Goal: Information Seeking & Learning: Find specific fact

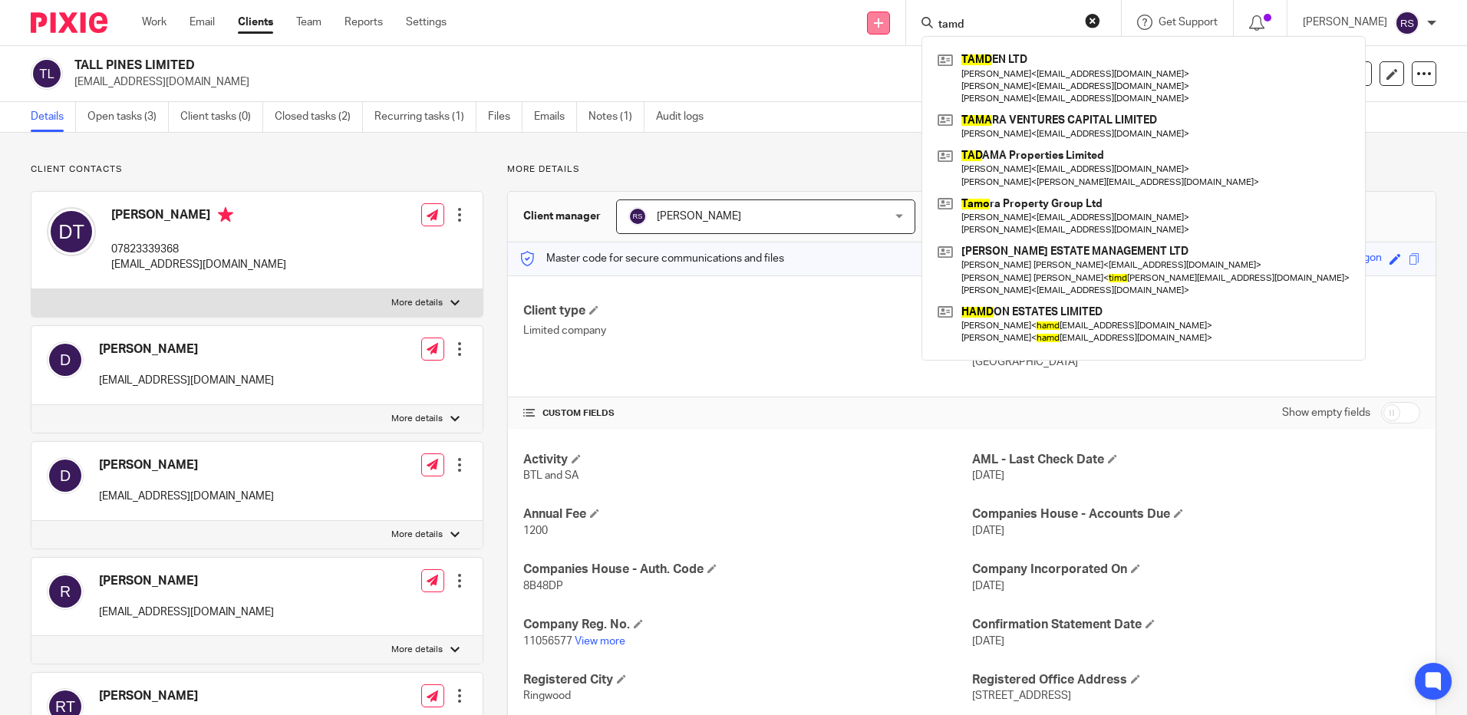
drag, startPoint x: 973, startPoint y: 21, endPoint x: 876, endPoint y: 21, distance: 97.4
click at [876, 21] on div "Send new email Create task Add client tamd TAMD EN LTD Shila Limbu < shilalimbu…" at bounding box center [967, 22] width 997 height 45
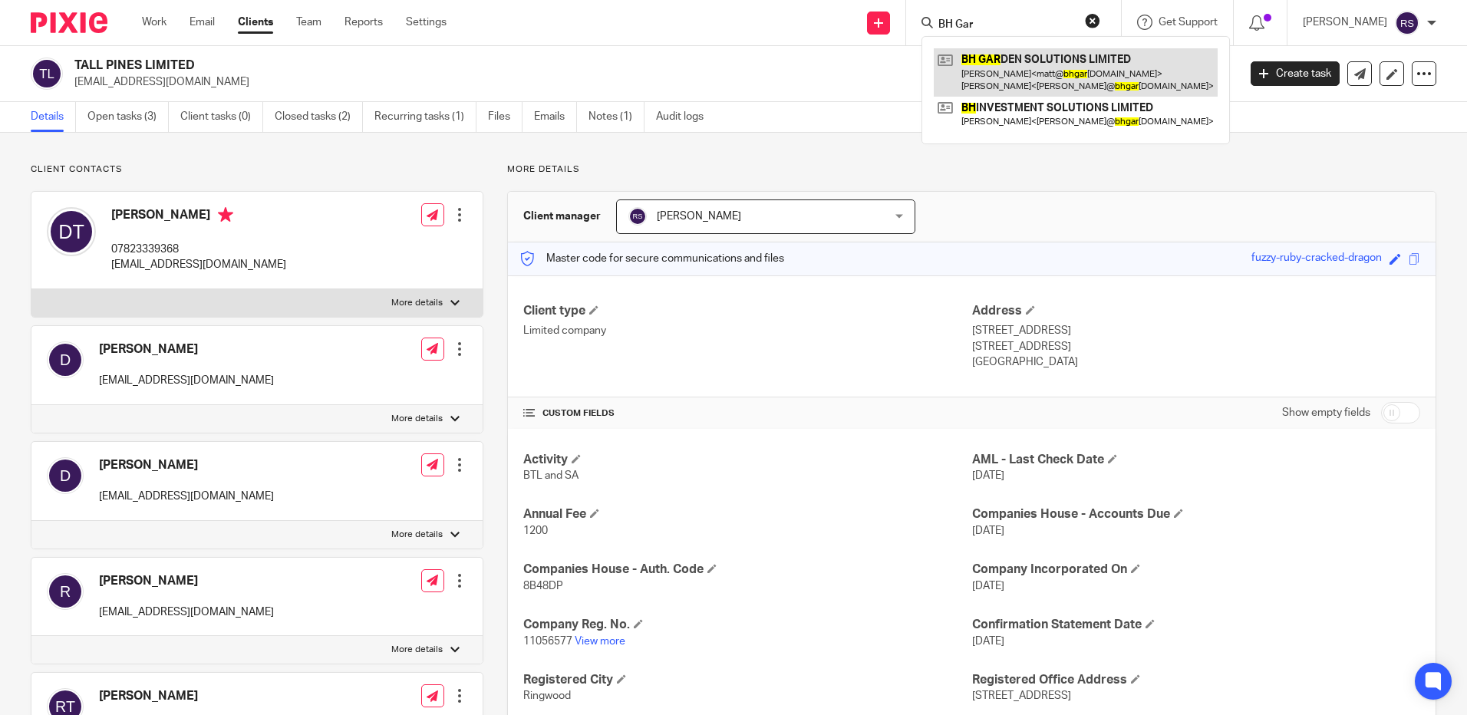
type input "BH Gar"
click at [1044, 69] on link at bounding box center [1076, 72] width 284 height 48
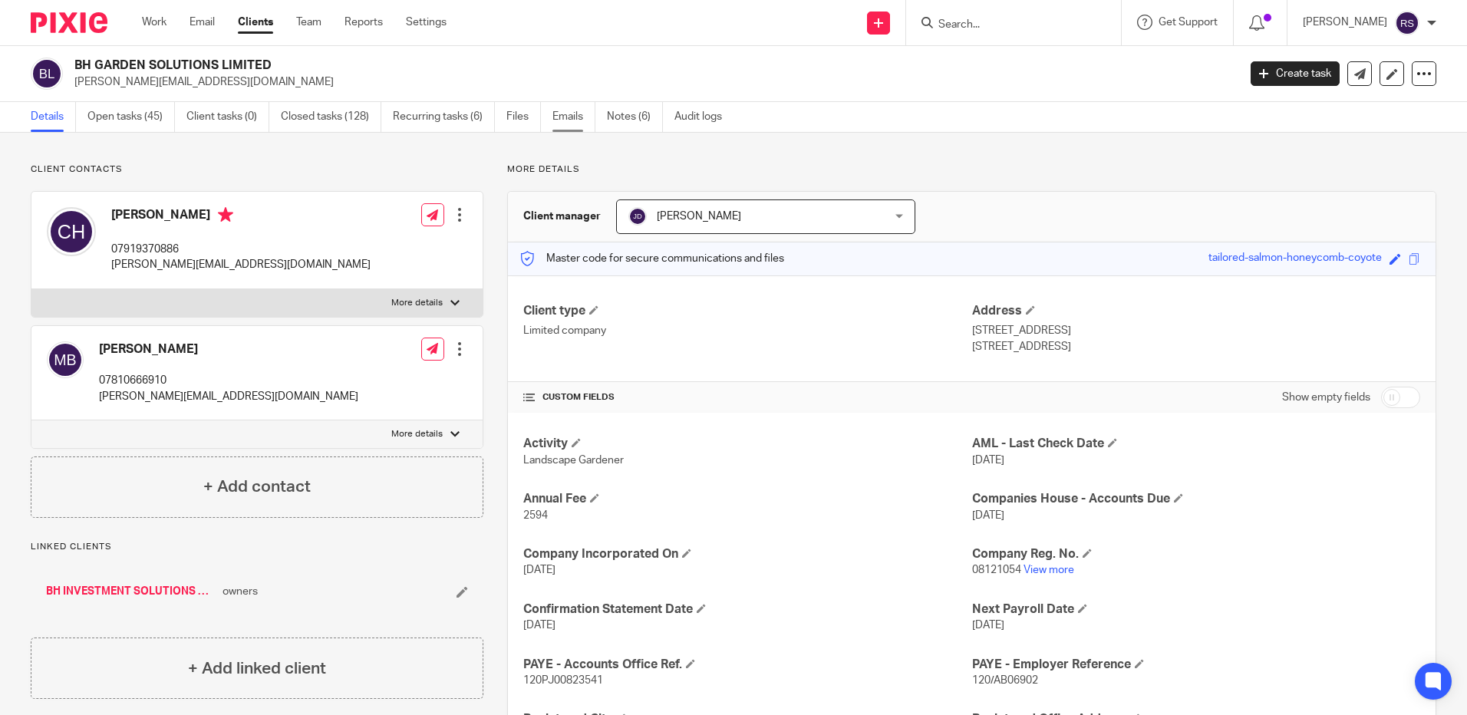
click at [583, 117] on link "Emails" at bounding box center [573, 117] width 43 height 30
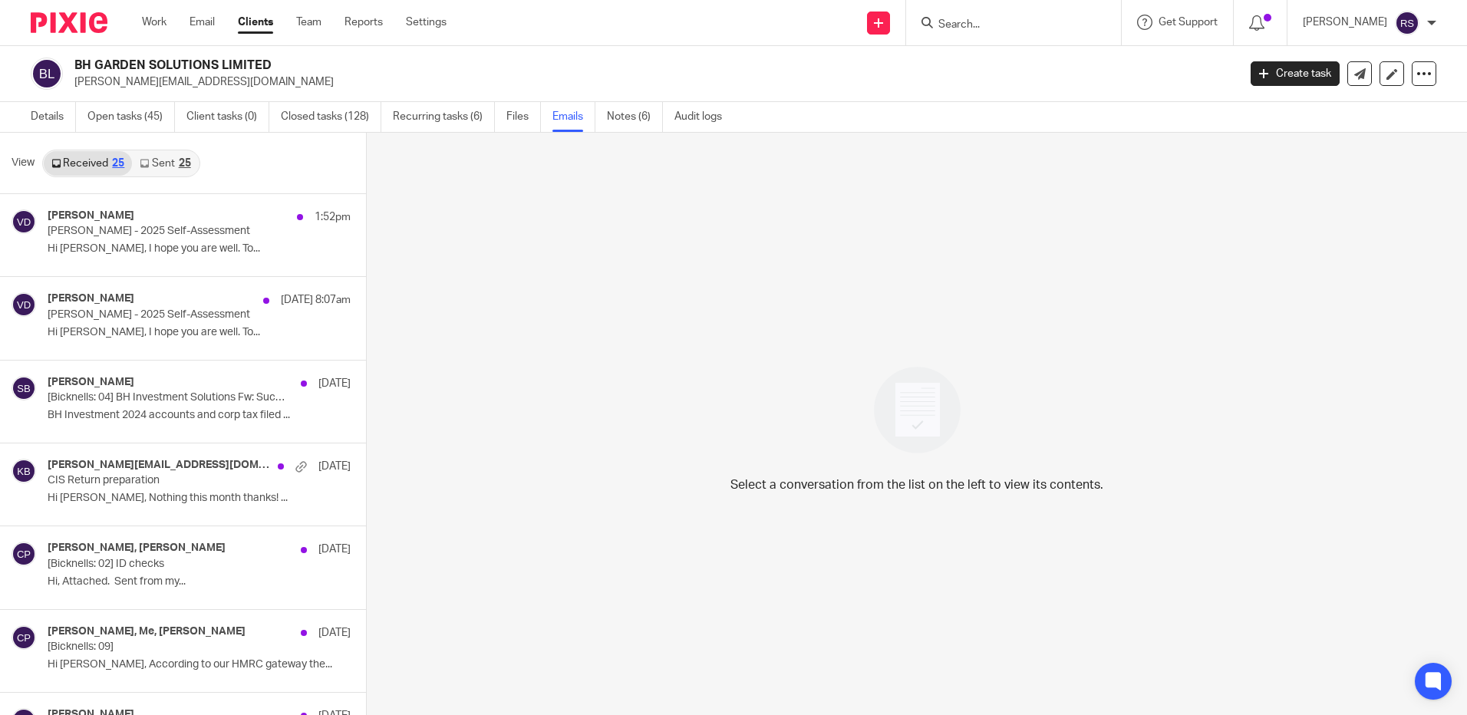
click at [167, 168] on link "Sent 25" at bounding box center [165, 163] width 66 height 25
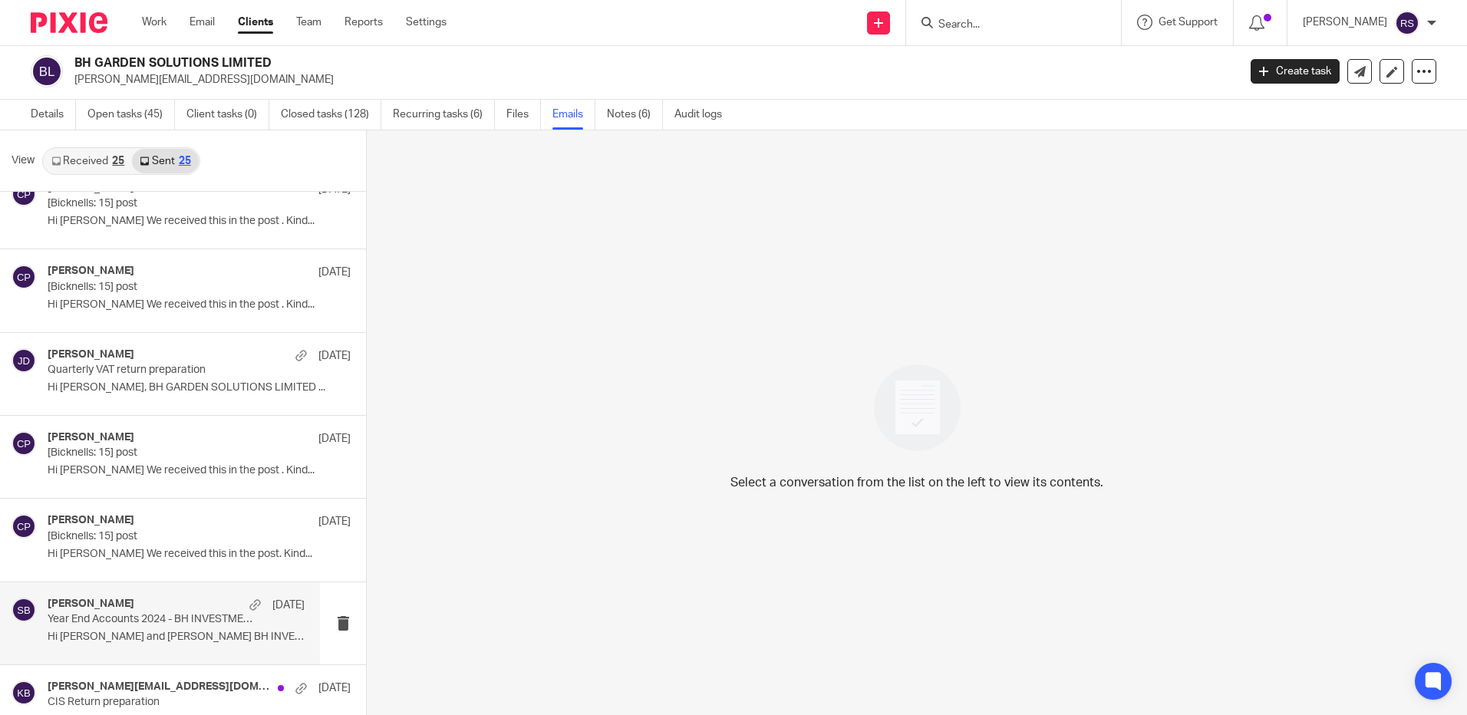
scroll to position [767, 0]
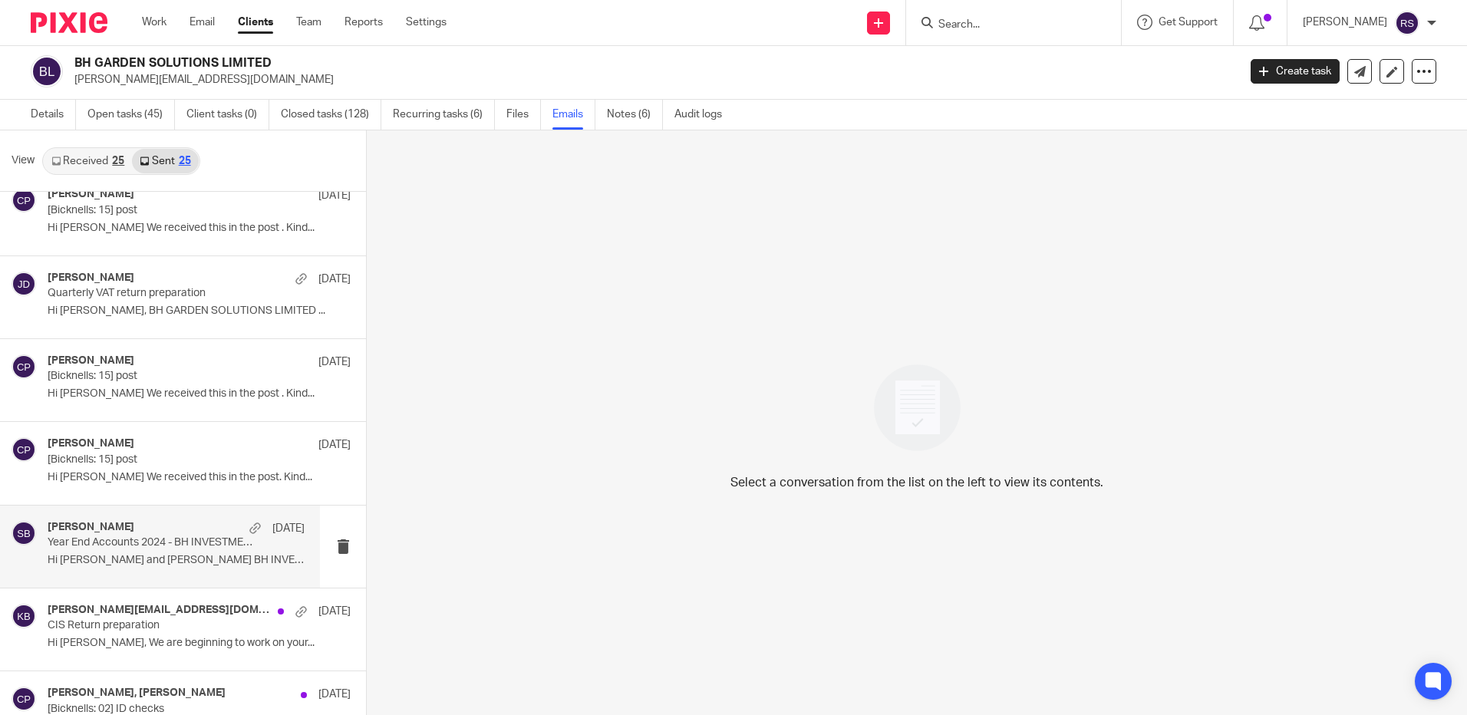
click at [144, 555] on p "Hi [PERSON_NAME] and [PERSON_NAME] BH INVESTMENT SOLUTIONS..." at bounding box center [176, 560] width 257 height 13
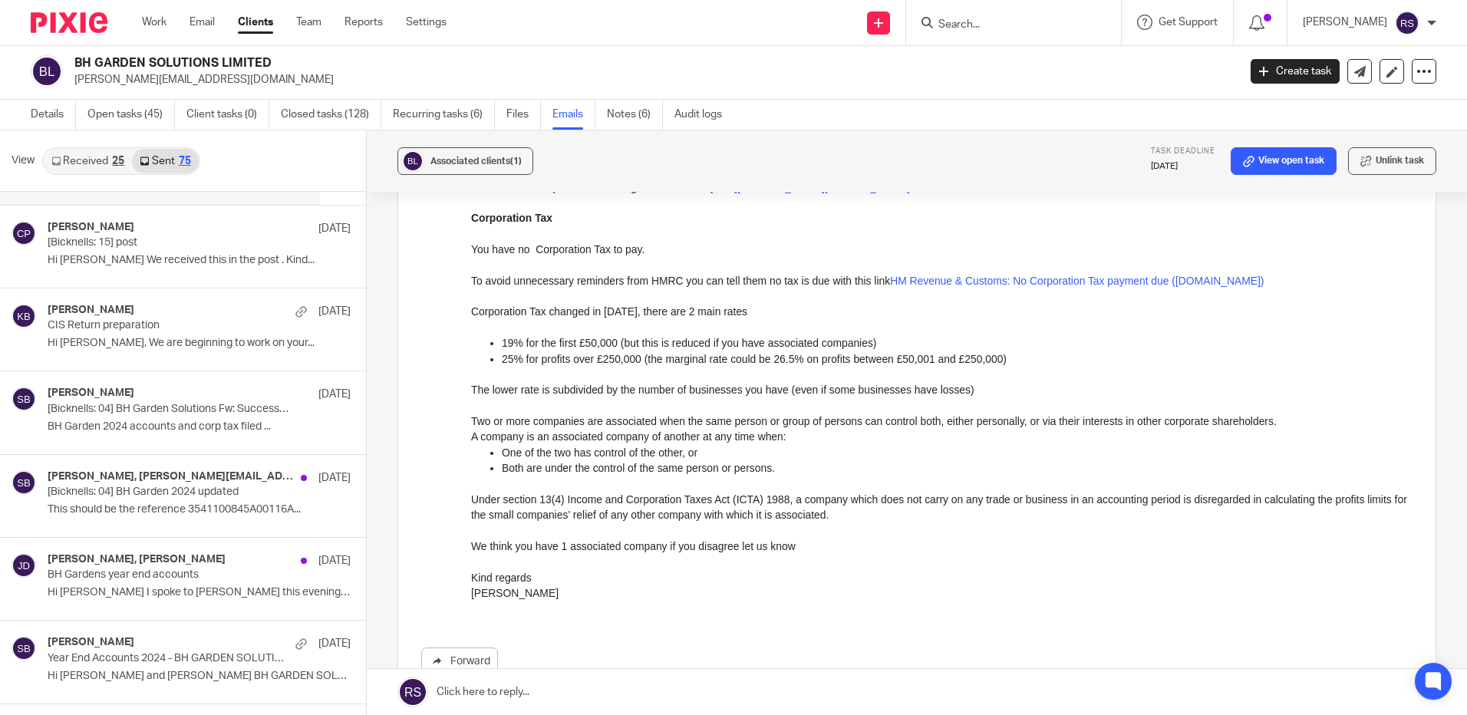
scroll to position [3835, 0]
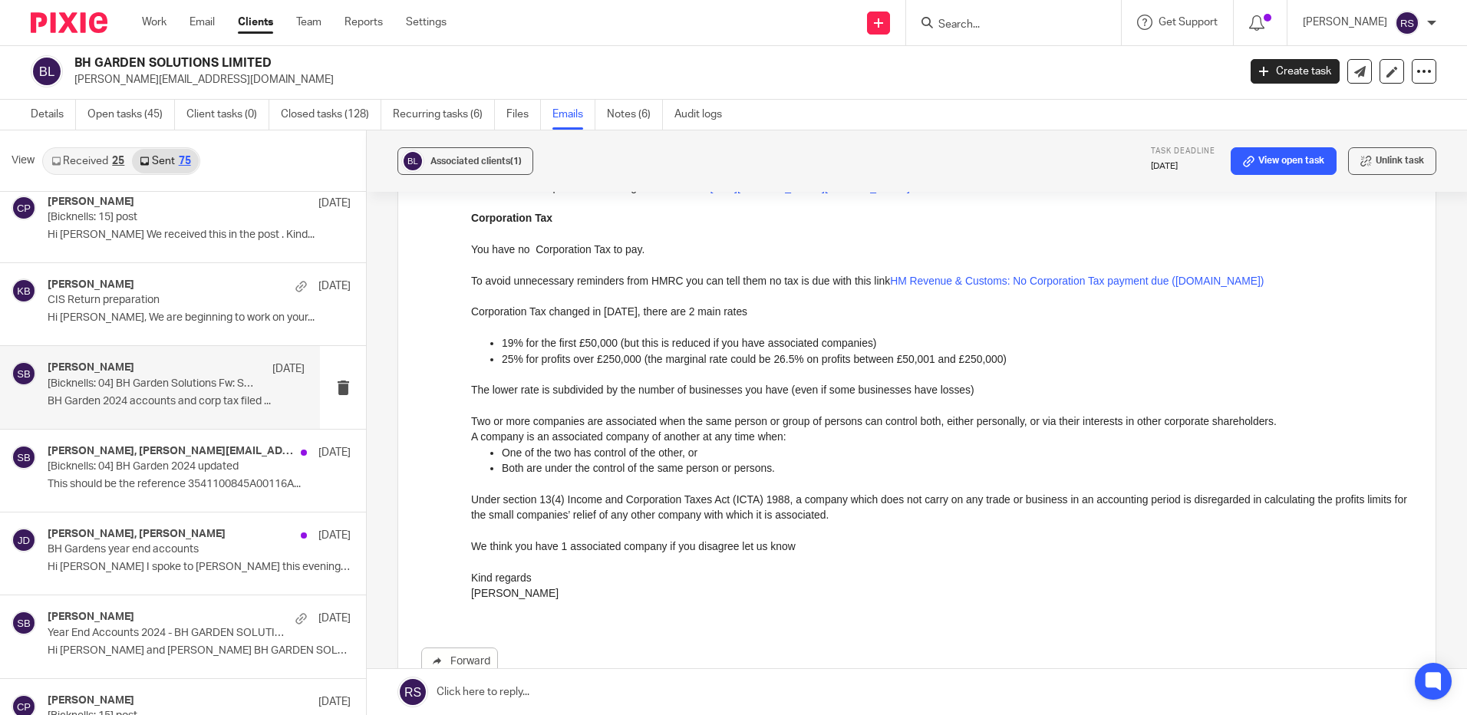
click at [146, 392] on div "[PERSON_NAME] [DATE] [[PERSON_NAME]: 04] BH Garden Solutions Fw: Successful Rec…" at bounding box center [176, 386] width 257 height 51
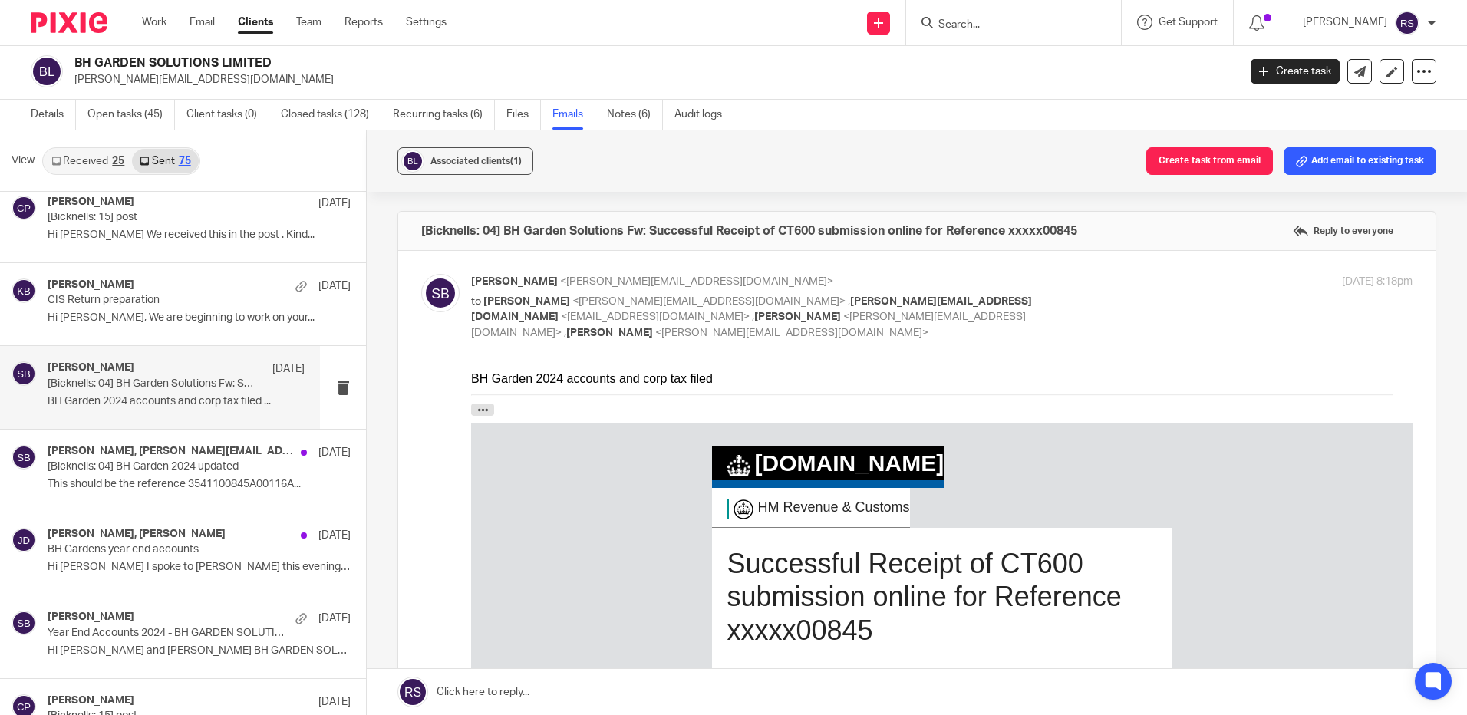
scroll to position [0, 0]
click at [153, 478] on p "This should be the reference 3541100845A00116A..." at bounding box center [176, 484] width 257 height 13
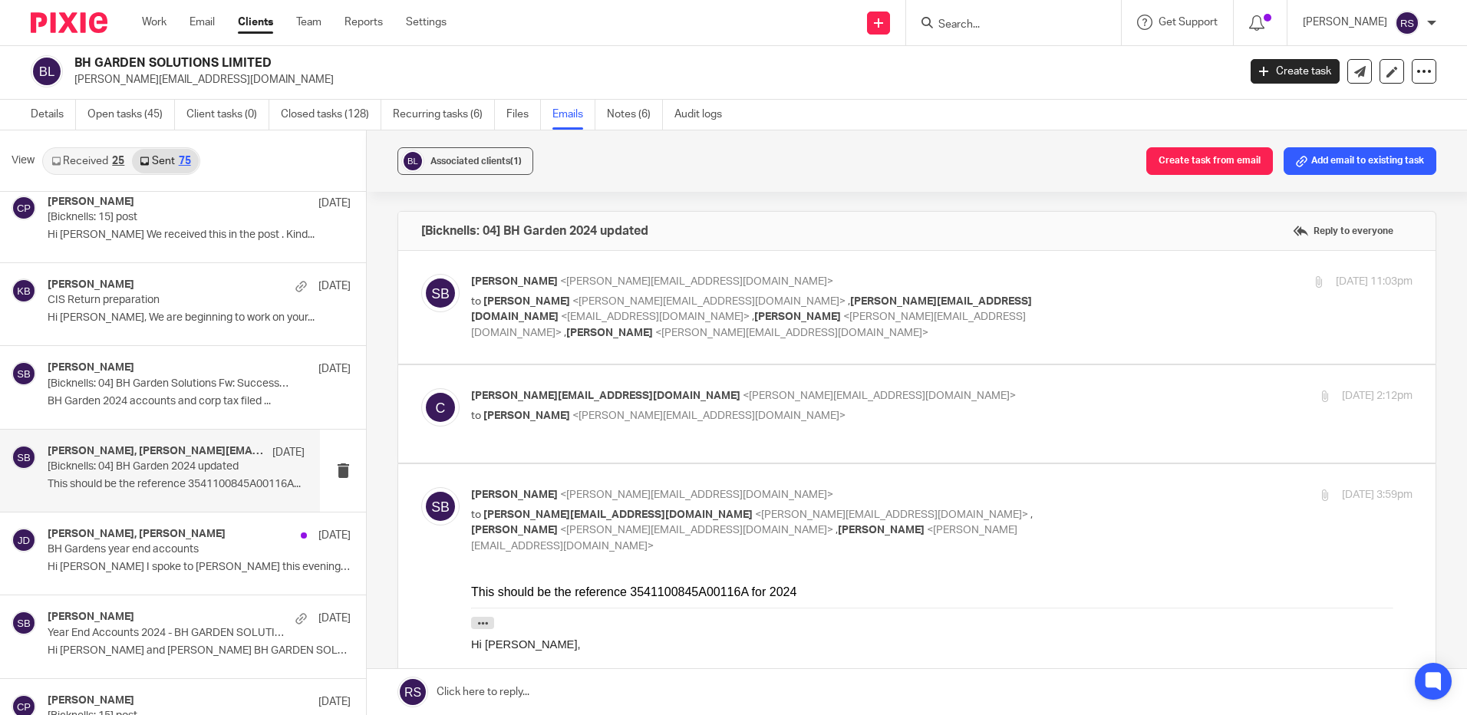
click at [654, 298] on span "<[PERSON_NAME][EMAIL_ADDRESS][DOMAIN_NAME]>" at bounding box center [708, 301] width 273 height 11
checkbox input "true"
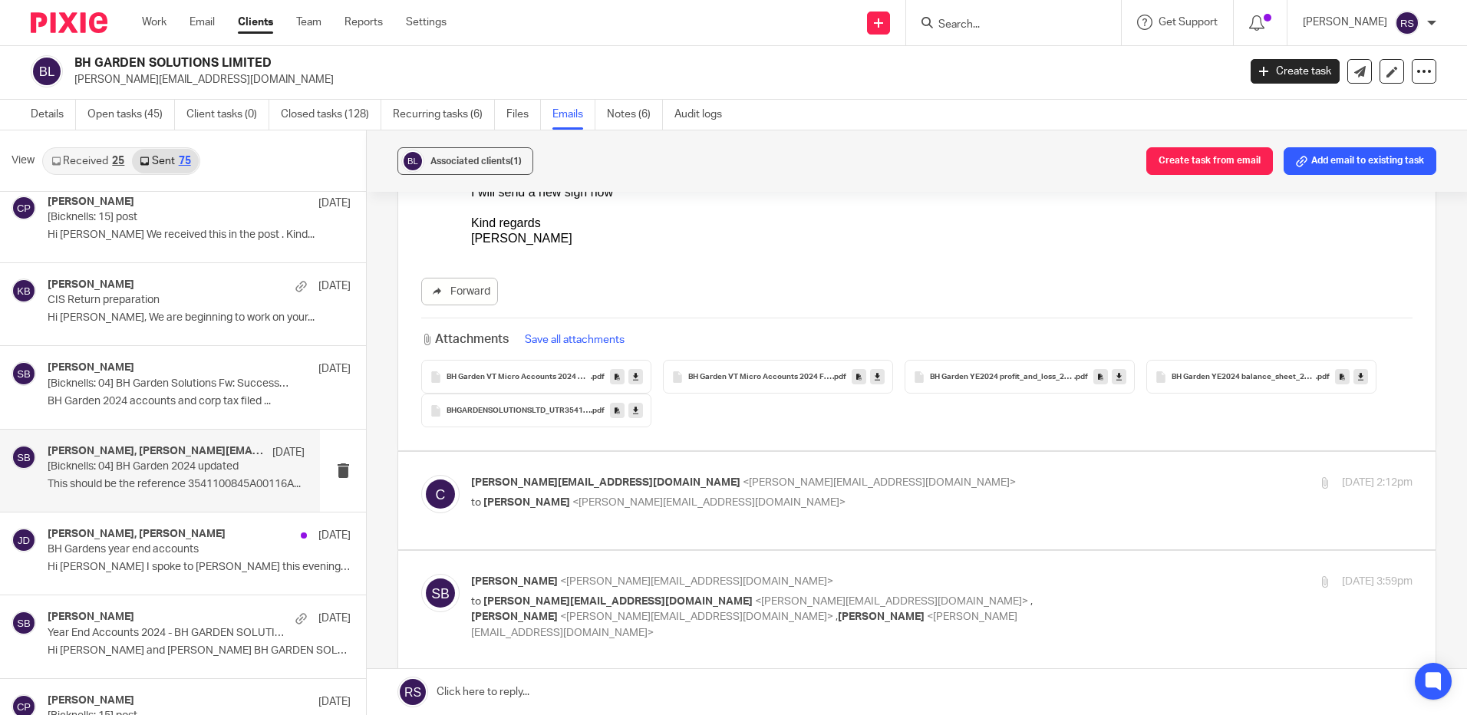
scroll to position [307, 0]
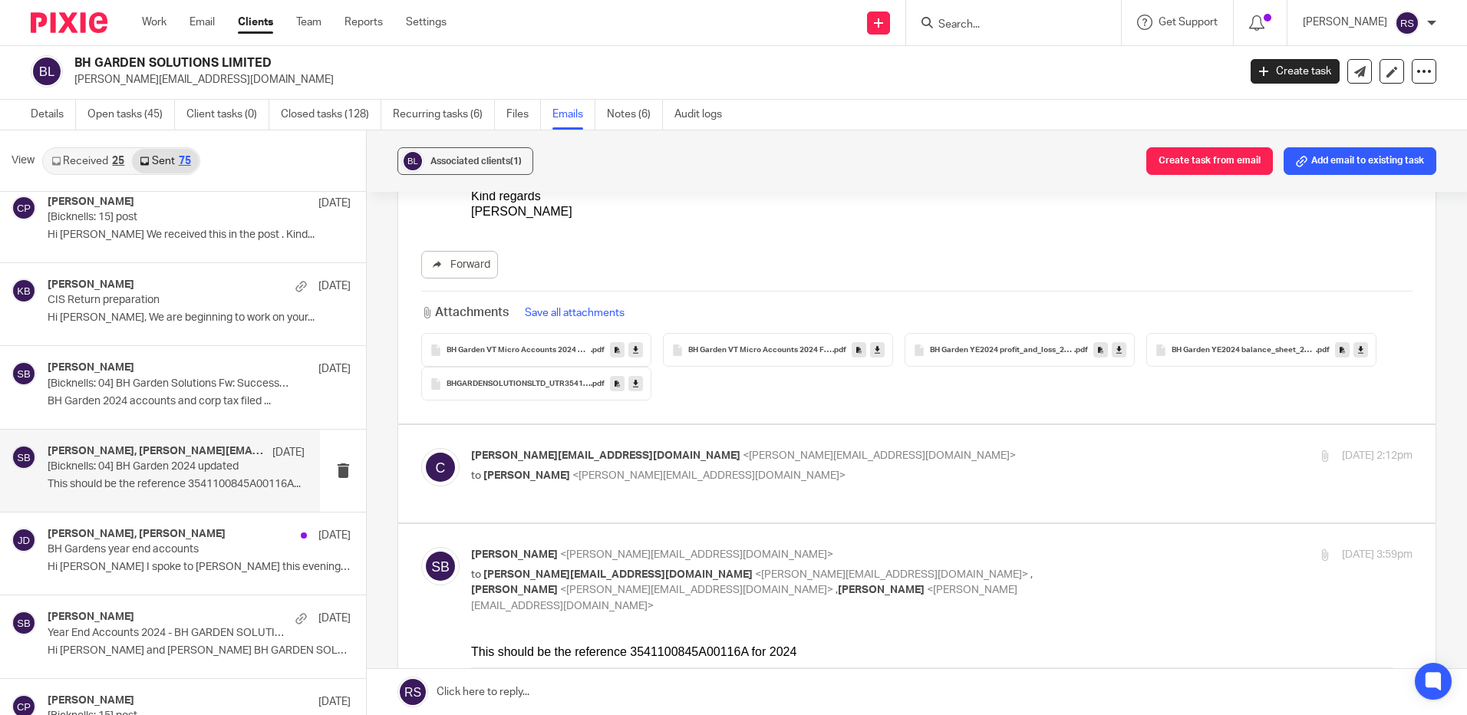
click at [831, 468] on p "to [PERSON_NAME] <[PERSON_NAME][EMAIL_ADDRESS][DOMAIN_NAME]>" at bounding box center [784, 476] width 627 height 16
checkbox input "true"
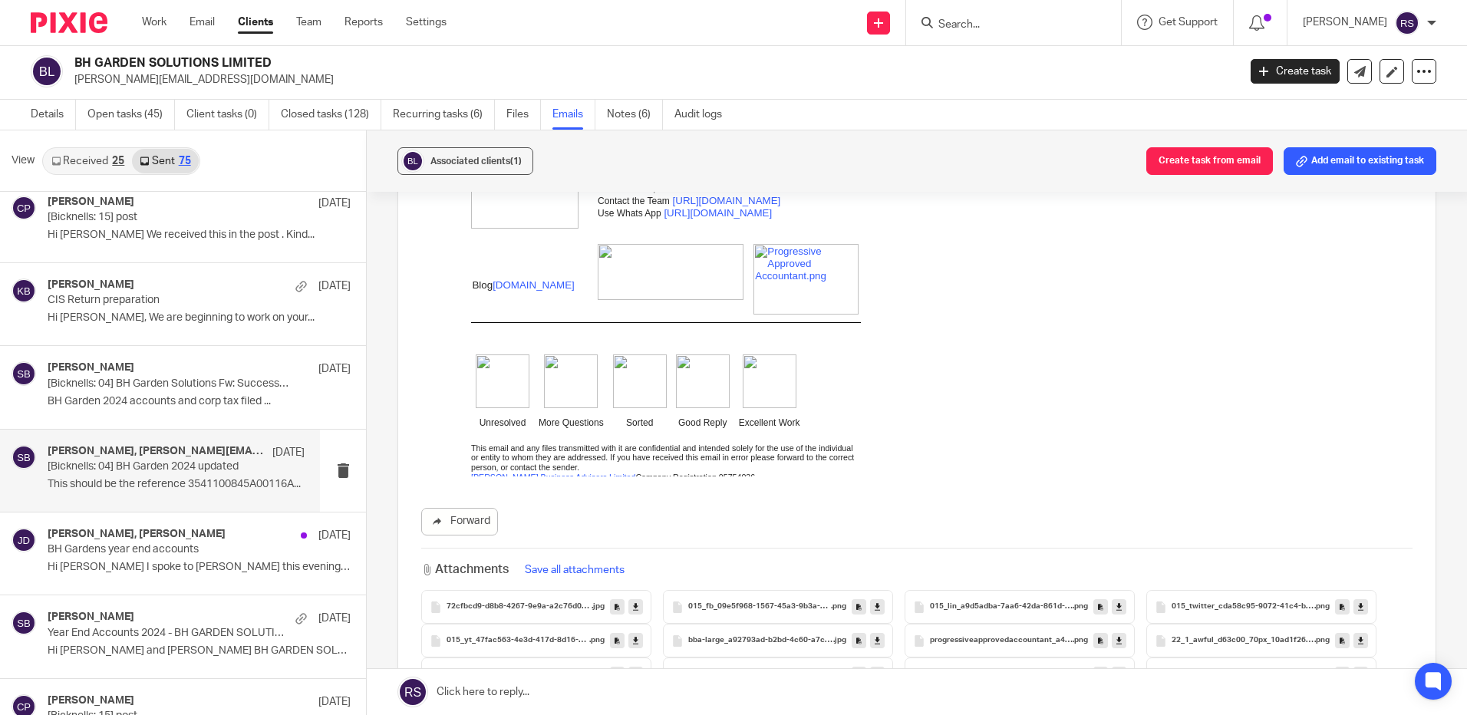
scroll to position [2656, 0]
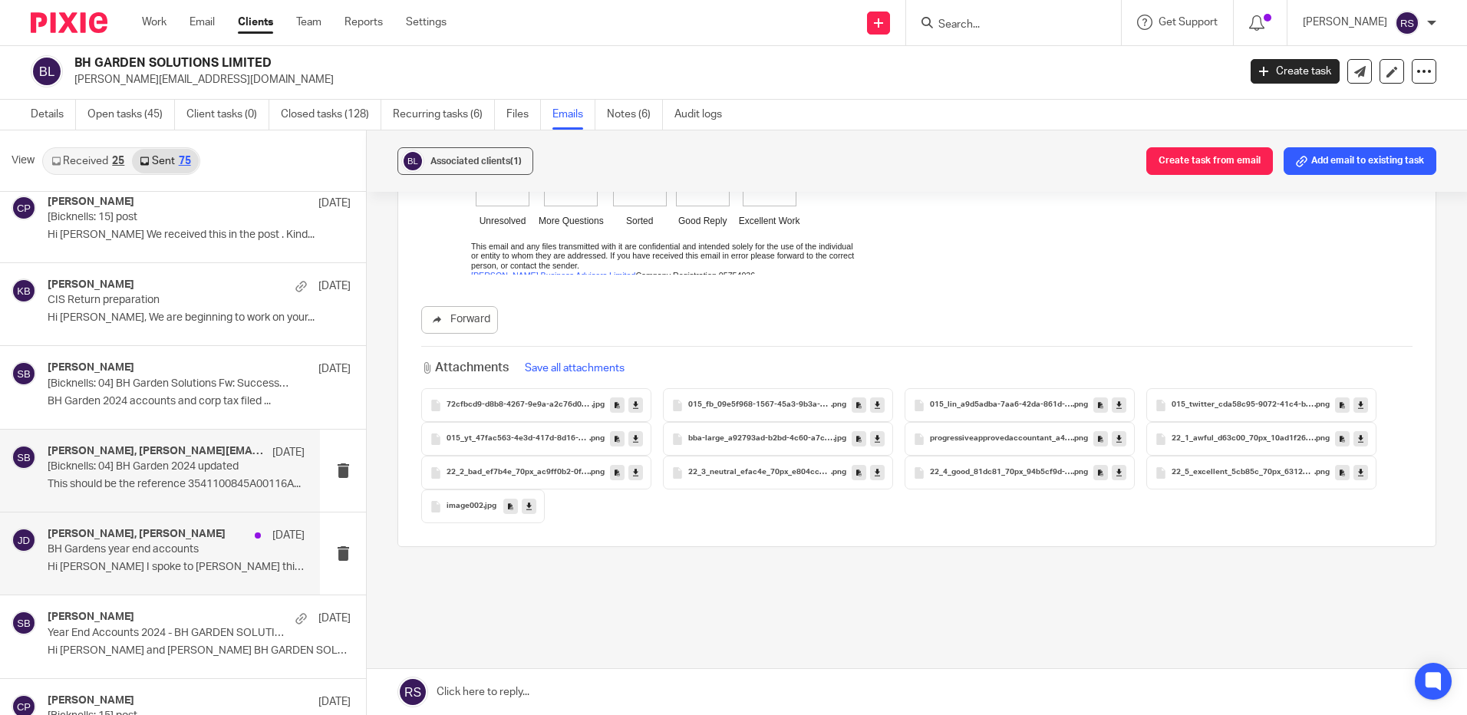
click at [154, 542] on div "[PERSON_NAME], [PERSON_NAME] [DATE]" at bounding box center [176, 535] width 257 height 15
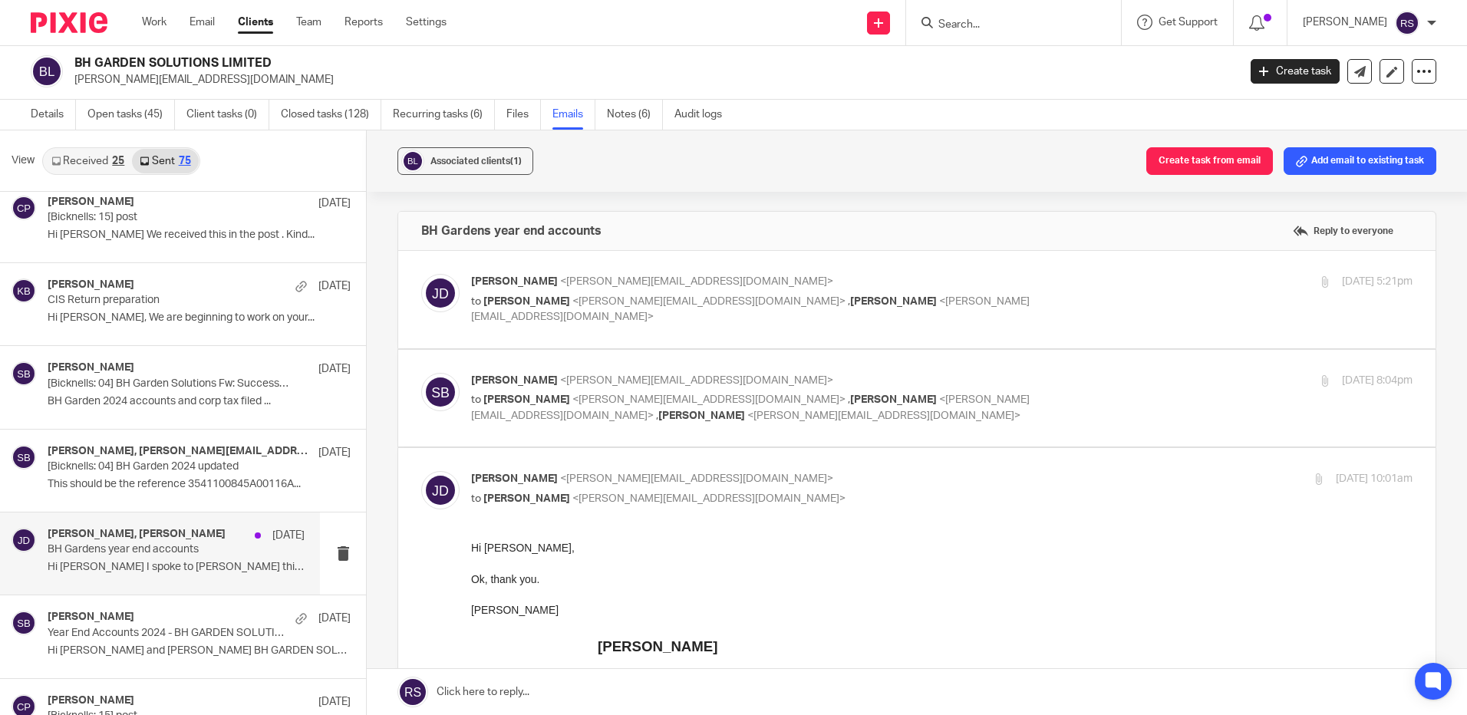
scroll to position [0, 0]
click at [861, 286] on p "[PERSON_NAME] <[PERSON_NAME][EMAIL_ADDRESS][DOMAIN_NAME]>" at bounding box center [784, 282] width 627 height 16
checkbox input "true"
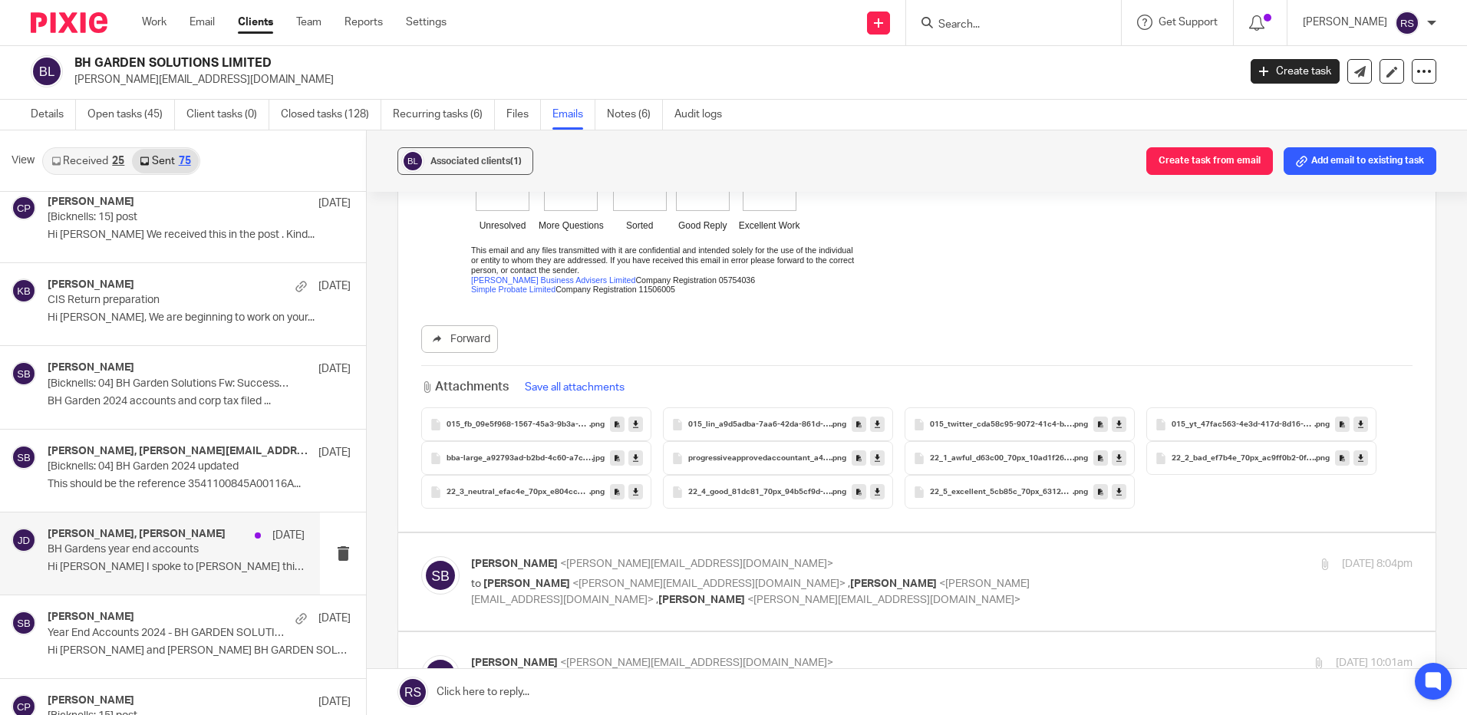
scroll to position [614, 0]
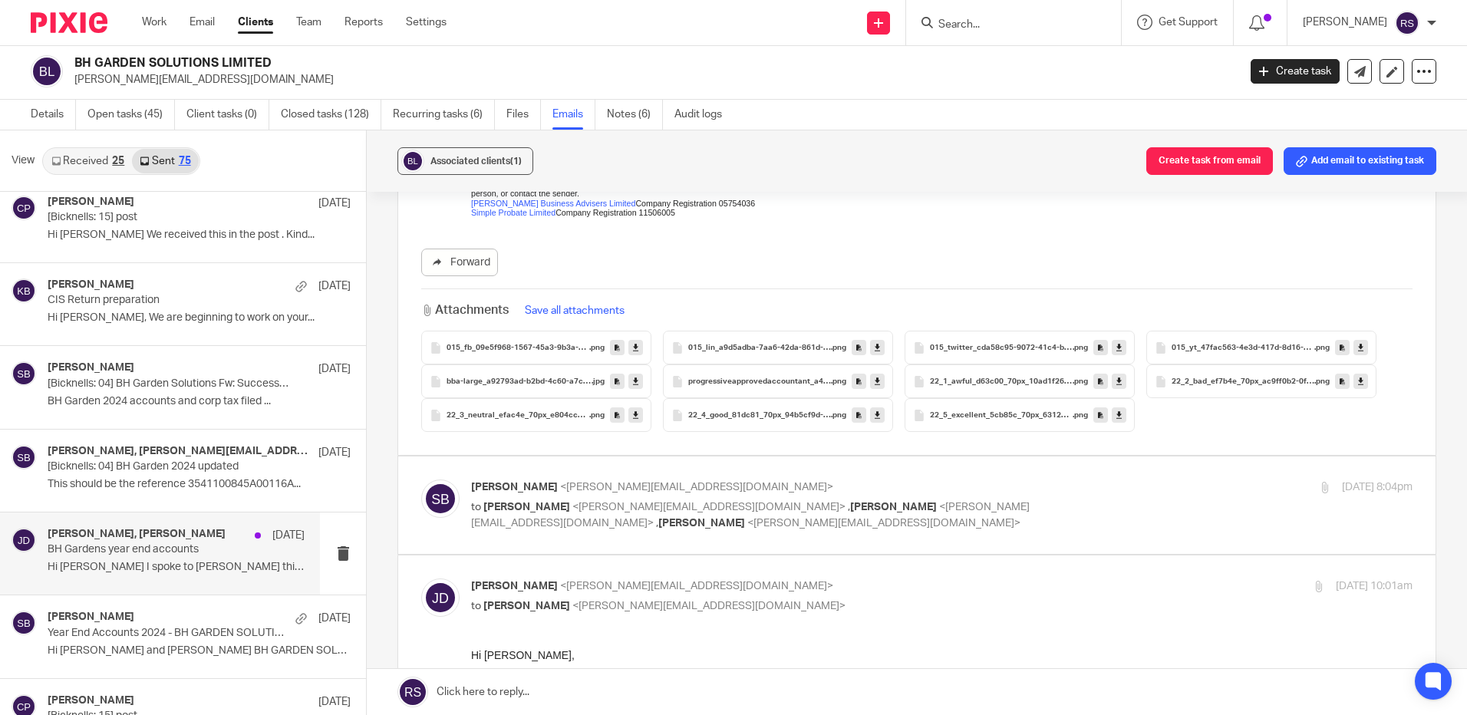
click at [1020, 479] on p "[PERSON_NAME] <[PERSON_NAME][EMAIL_ADDRESS][DOMAIN_NAME]>" at bounding box center [784, 487] width 627 height 16
checkbox input "true"
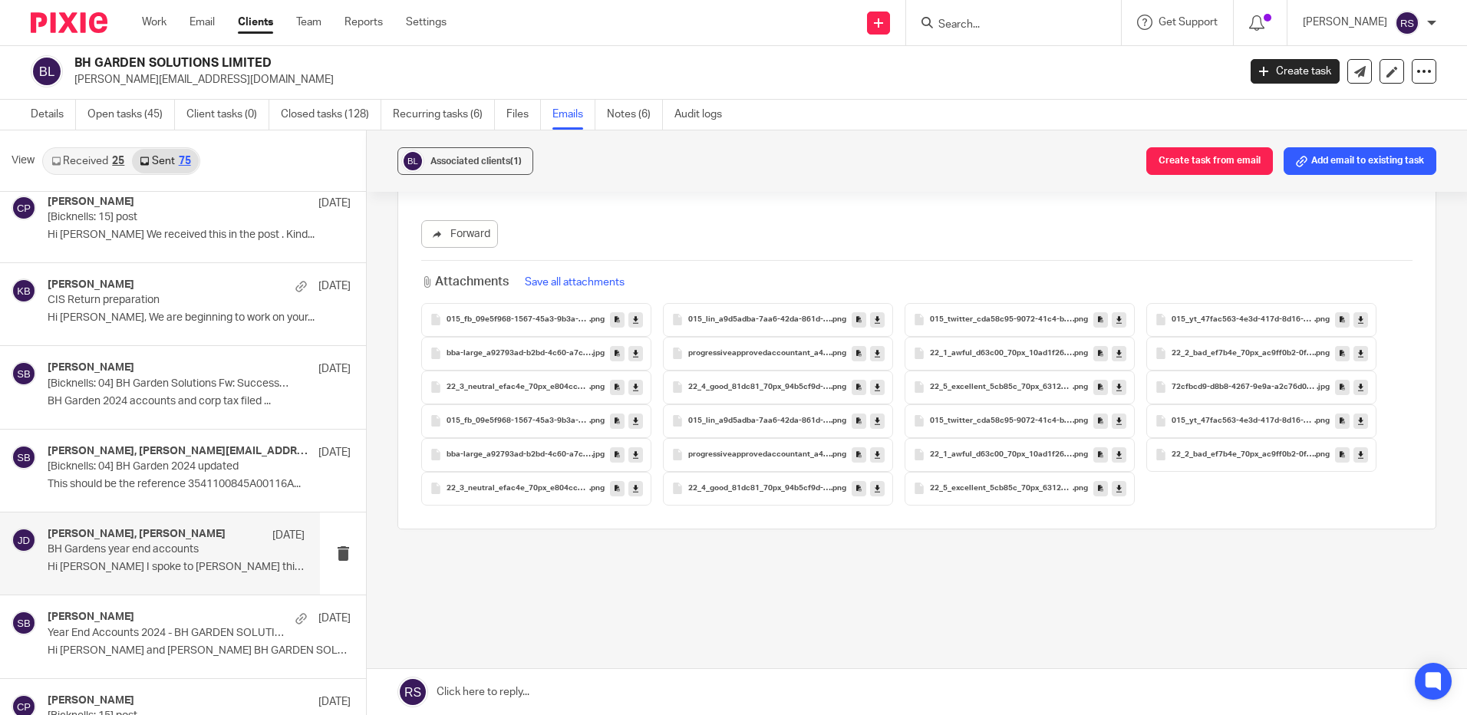
scroll to position [3538, 0]
click at [108, 673] on div "[PERSON_NAME] [DATE] Year End Accounts 2024 - BH GARDEN SOLUTIONS LIMITED Hi [P…" at bounding box center [160, 636] width 320 height 82
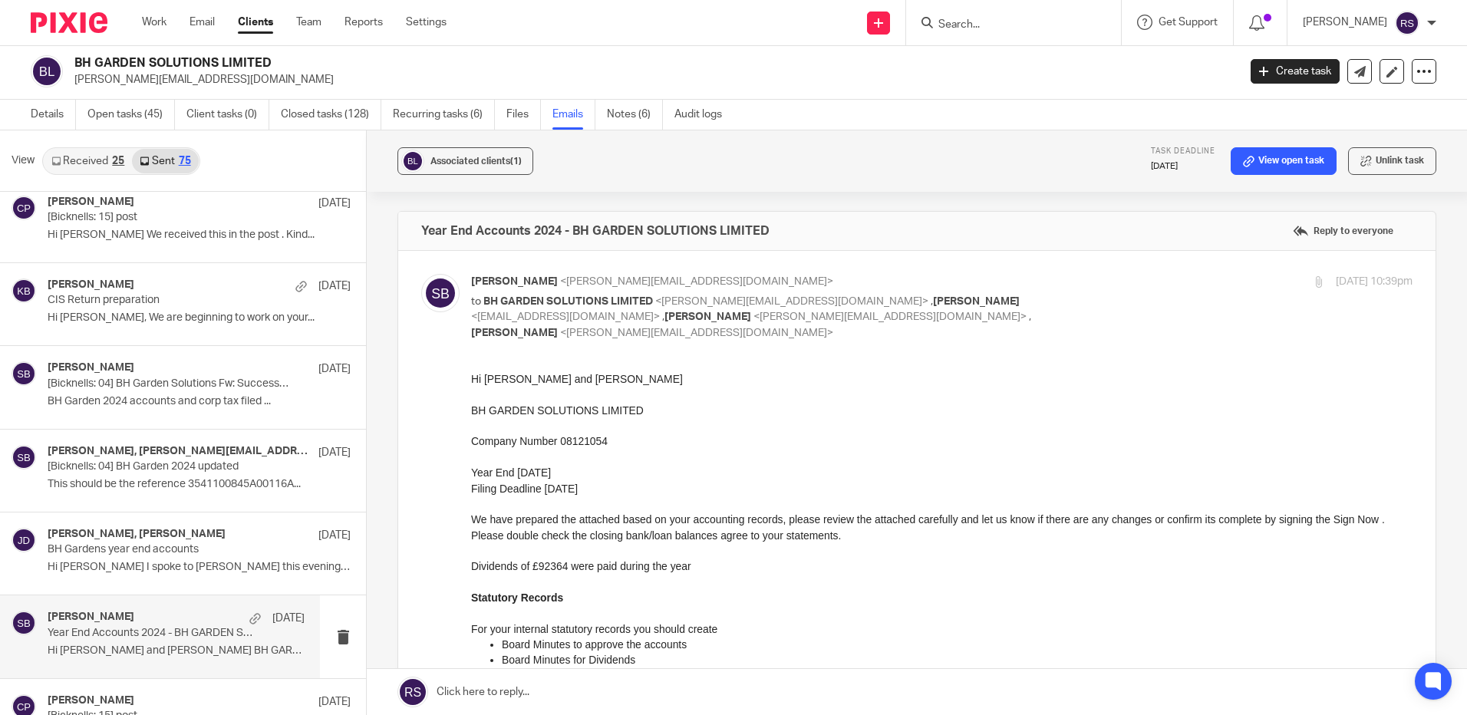
scroll to position [0, 0]
drag, startPoint x: 697, startPoint y: 564, endPoint x: 466, endPoint y: 571, distance: 231.0
click html "Hi [PERSON_NAME] and [PERSON_NAME] BH GARDEN SOLUTIONS LIMITED Company Number 0…"
click at [724, 425] on p at bounding box center [941, 425] width 941 height 15
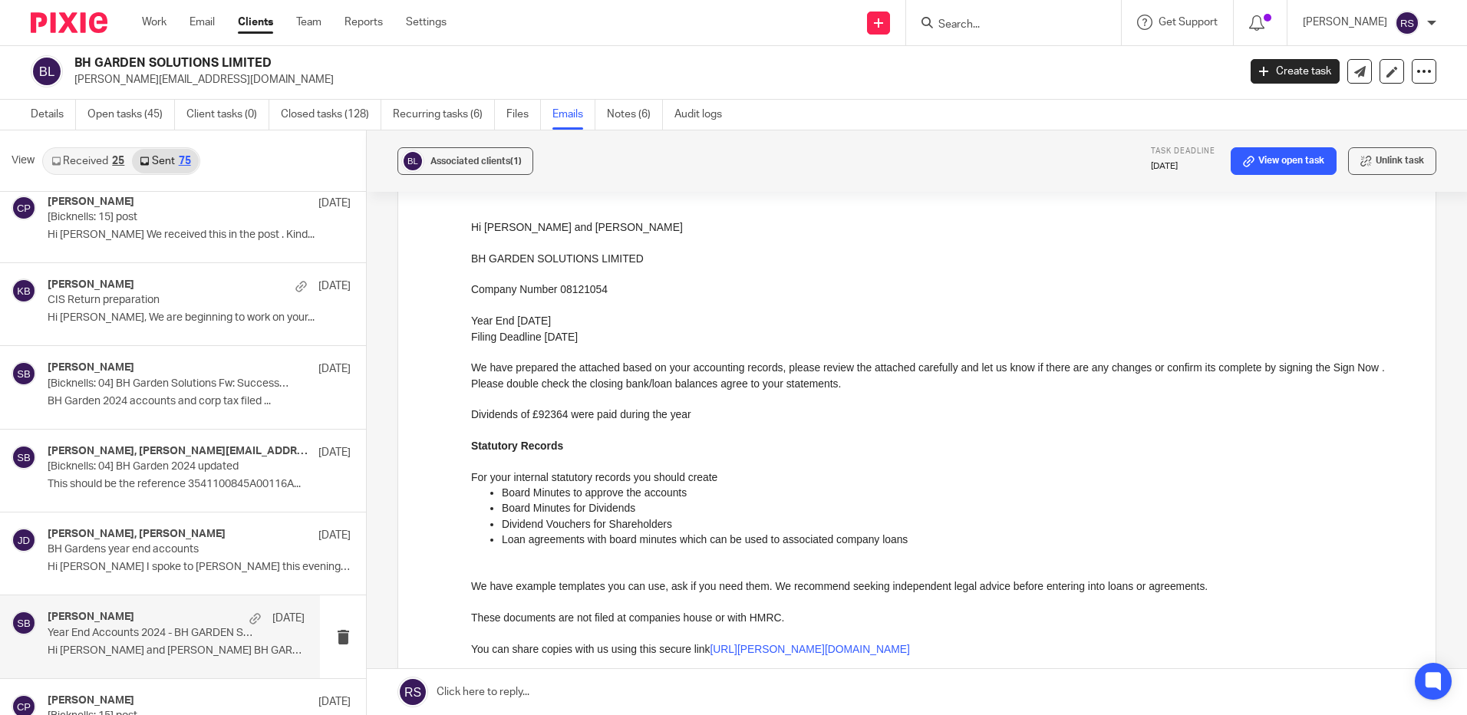
scroll to position [153, 0]
drag, startPoint x: 709, startPoint y: 410, endPoint x: 463, endPoint y: 413, distance: 246.3
click html "Hi [PERSON_NAME] and [PERSON_NAME] BH GARDEN SOLUTIONS LIMITED Company Number 0…"
copy p "Dividends of £92364 were paid during the year"
